Goal: Transaction & Acquisition: Book appointment/travel/reservation

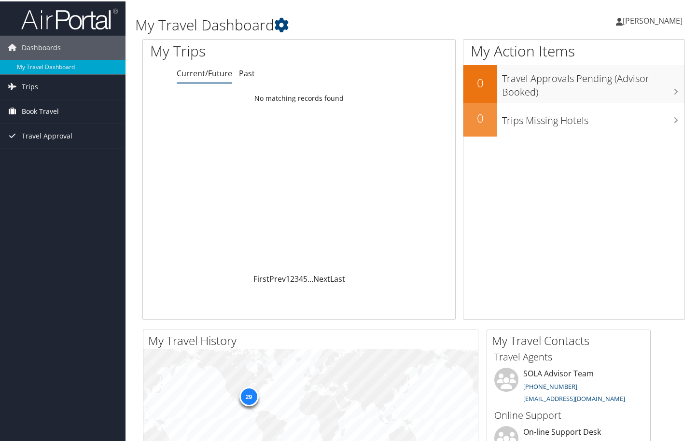
click at [54, 110] on span "Book Travel" at bounding box center [40, 110] width 37 height 24
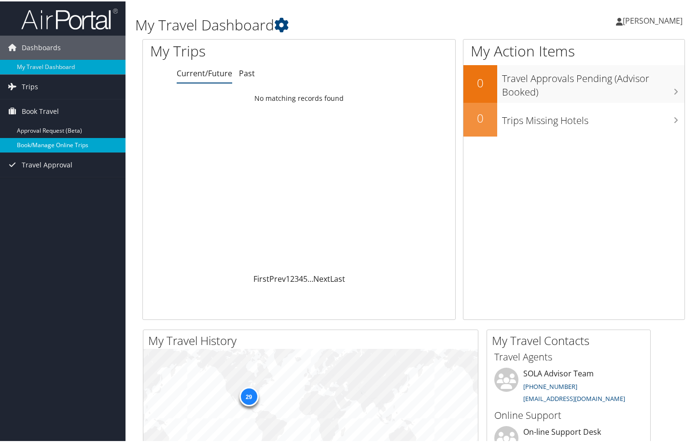
click at [41, 143] on link "Book/Manage Online Trips" at bounding box center [62, 144] width 125 height 14
